Goal: Find specific page/section: Find specific page/section

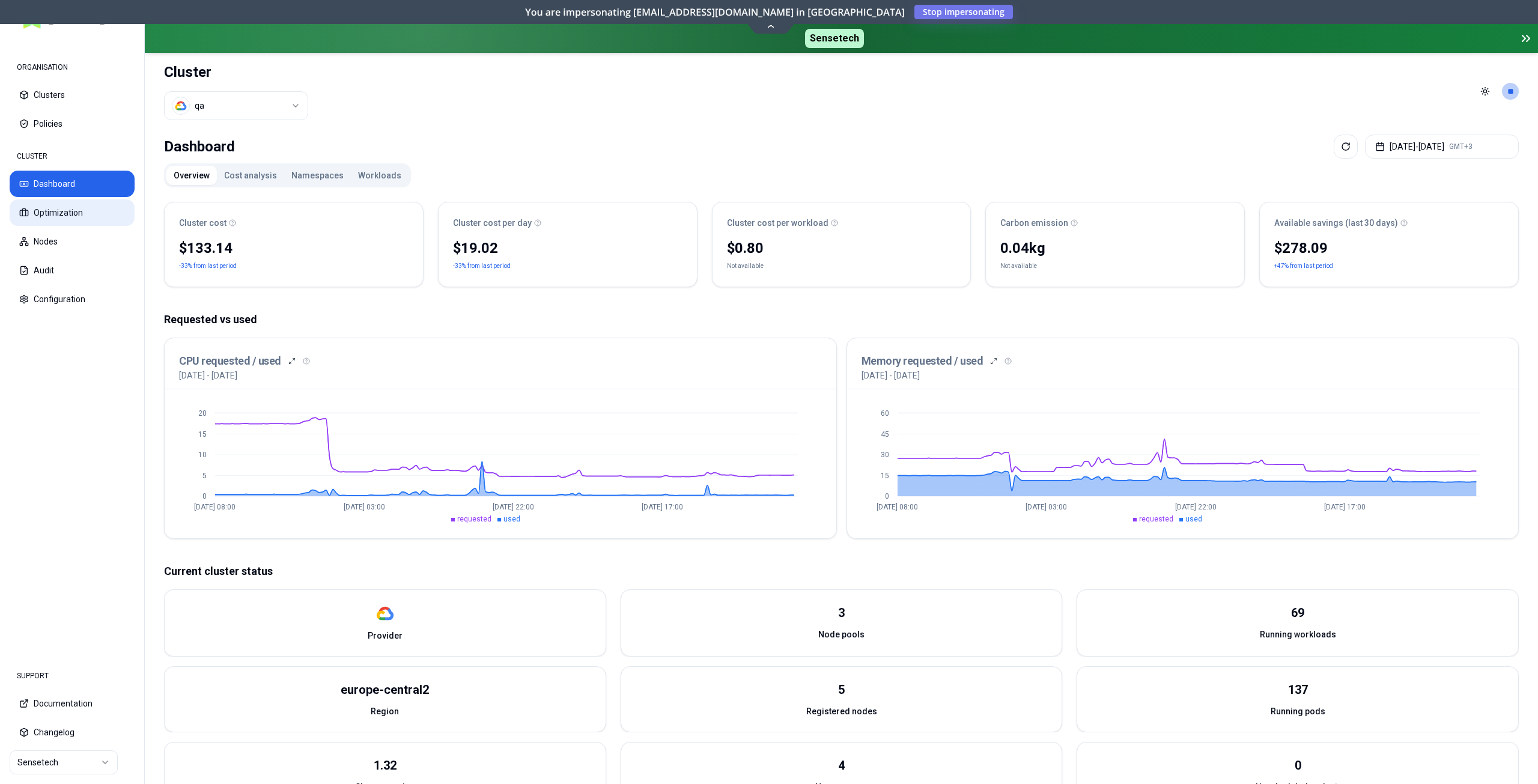
click at [70, 213] on button "Optimization" at bounding box center [72, 213] width 125 height 26
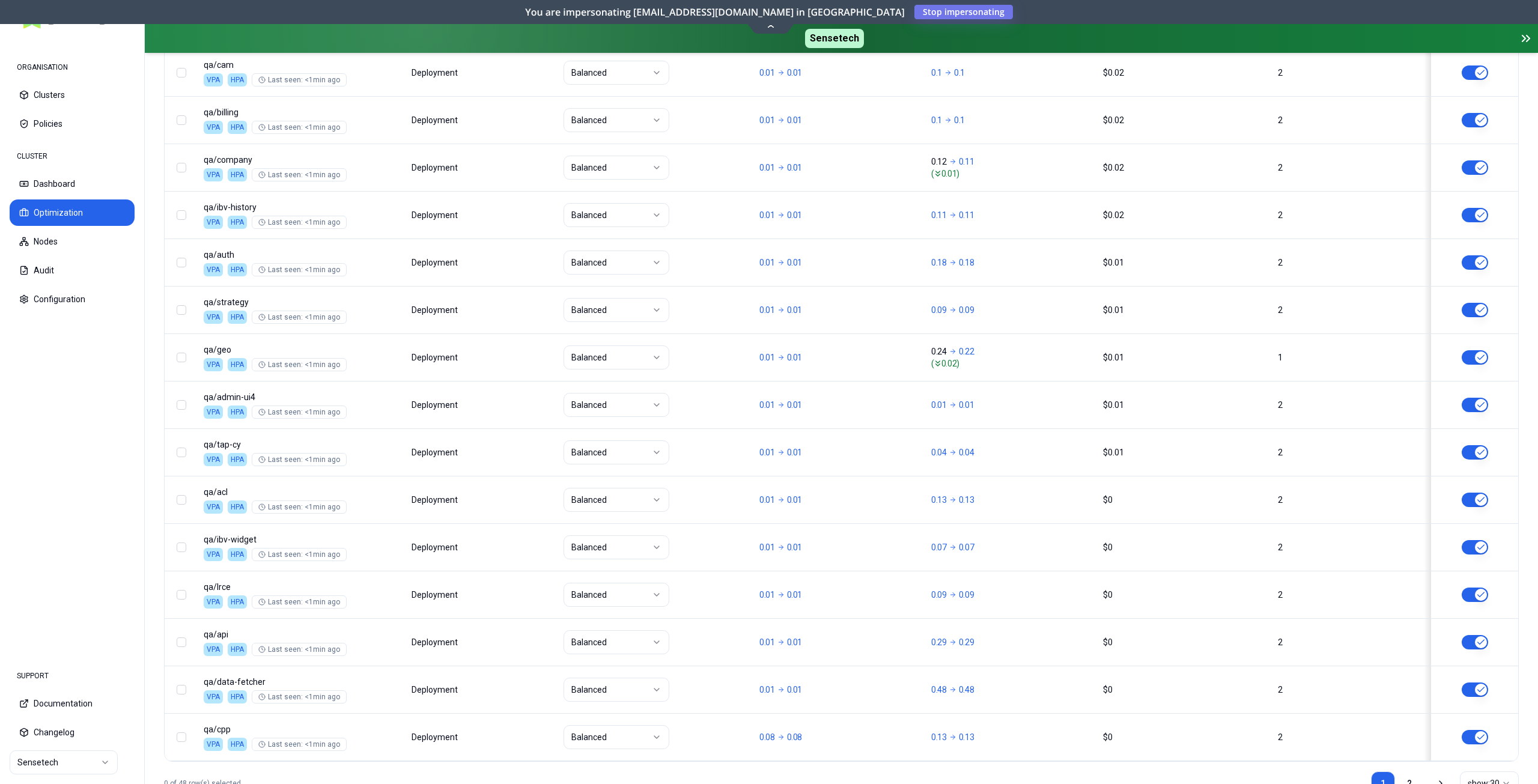
scroll to position [1242, 0]
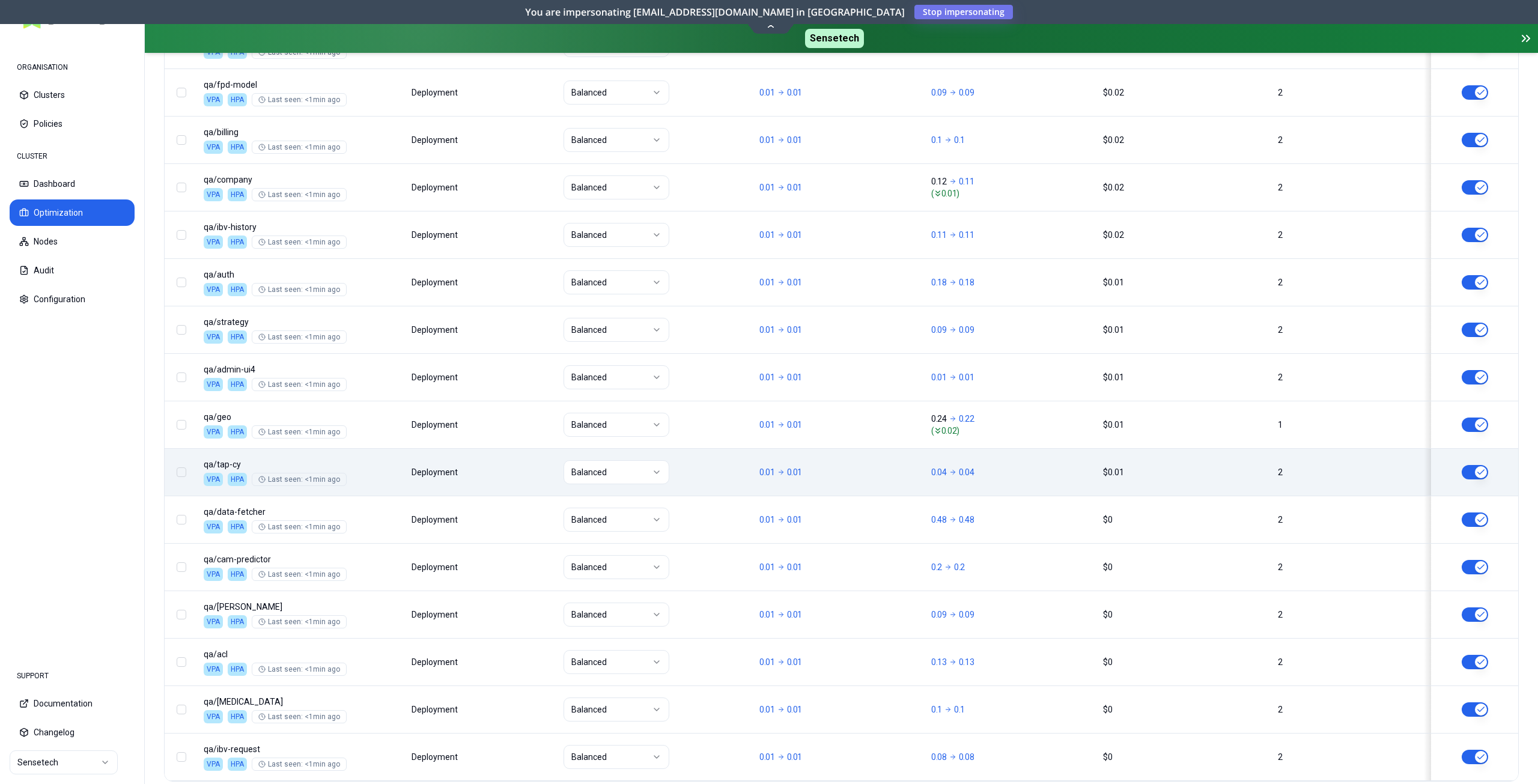
click at [1000, 461] on body "ORGANISATION Clusters Policies CLUSTER Dashboard Optimization Nodes Audit Confi…" at bounding box center [769, 392] width 1538 height 784
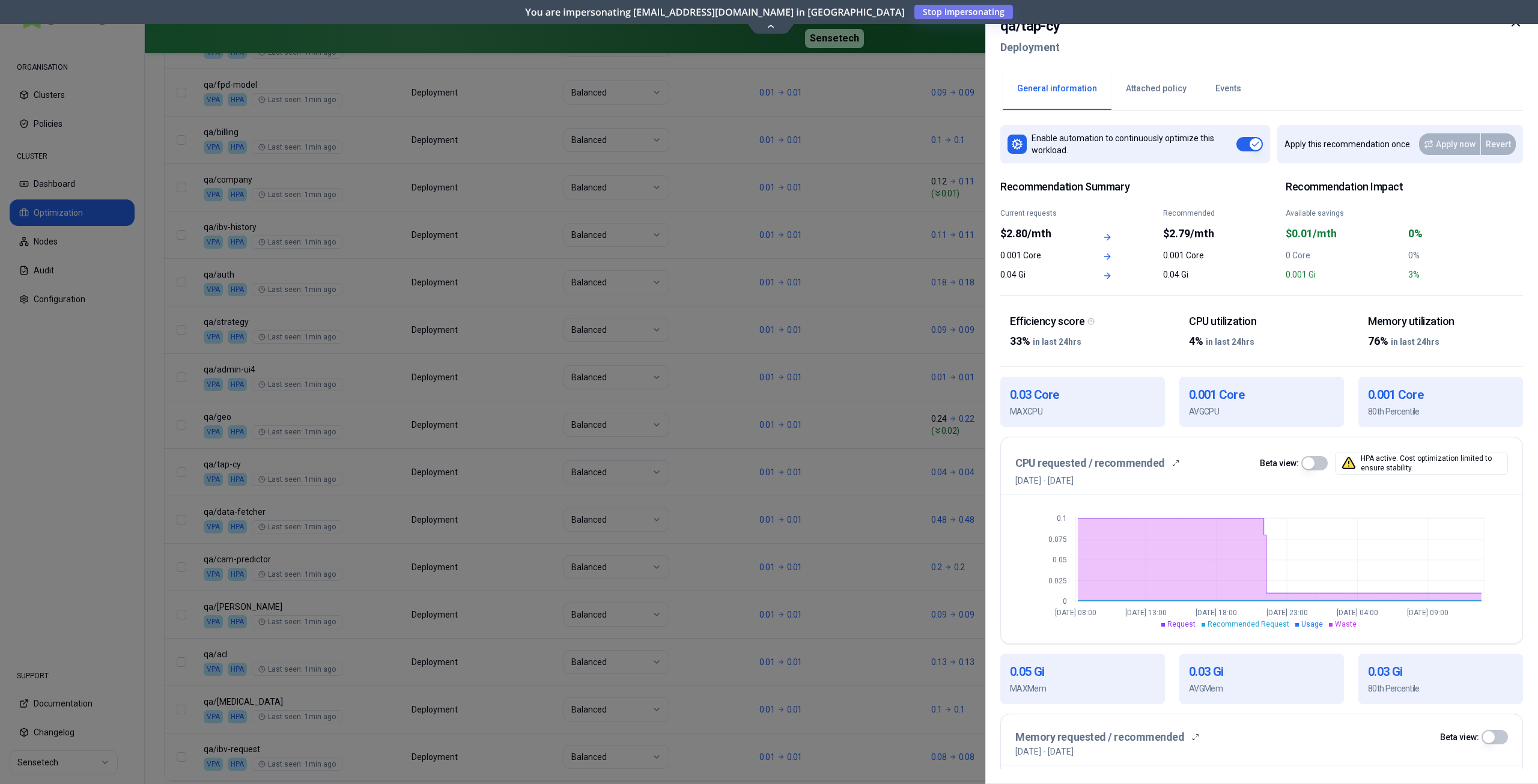
click at [1514, 26] on icon at bounding box center [1516, 22] width 15 height 15
